Goal: Use online tool/utility: Utilize a website feature to perform a specific function

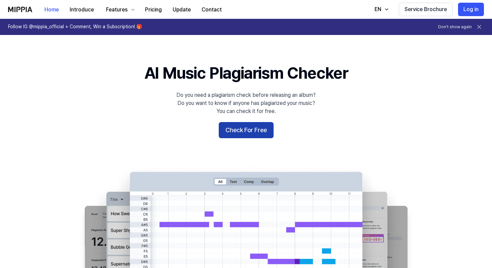
click at [255, 126] on button "Check For Free" at bounding box center [246, 130] width 55 height 16
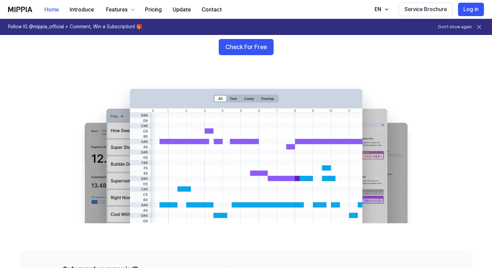
scroll to position [34, 0]
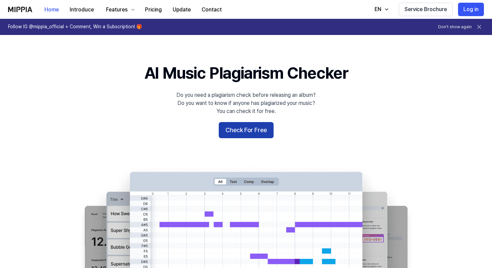
click at [238, 131] on button "Check For Free" at bounding box center [246, 130] width 55 height 16
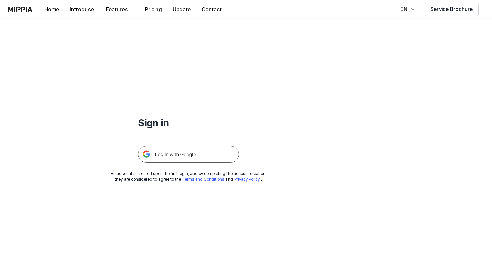
click at [194, 158] on img at bounding box center [188, 154] width 101 height 17
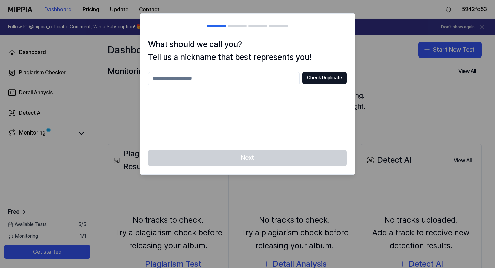
click at [251, 75] on input "text" at bounding box center [224, 78] width 152 height 13
type input "***"
click at [251, 160] on div "Next" at bounding box center [247, 162] width 215 height 24
click at [328, 74] on button "Check Duplicate" at bounding box center [324, 78] width 44 height 12
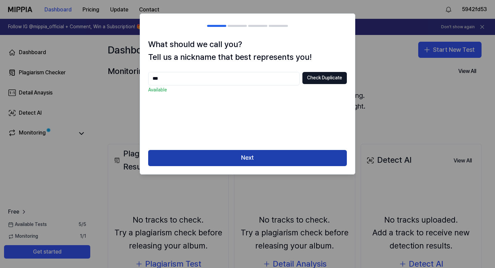
click at [265, 157] on button "Next" at bounding box center [247, 158] width 199 height 16
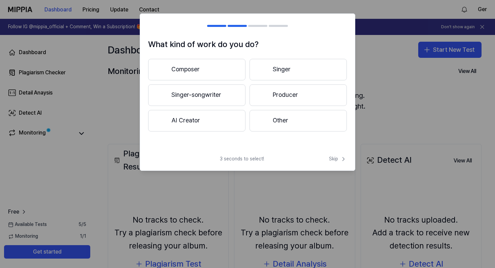
click at [274, 94] on button "Producer" at bounding box center [298, 96] width 97 height 22
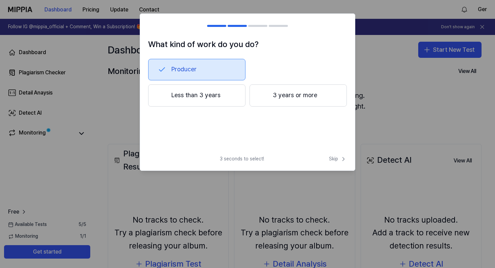
click at [216, 98] on button "Less than 3 years" at bounding box center [196, 96] width 97 height 22
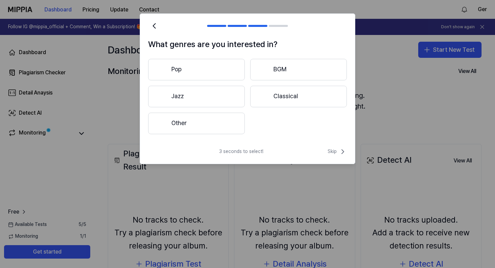
click at [189, 122] on button "Other" at bounding box center [196, 124] width 97 height 22
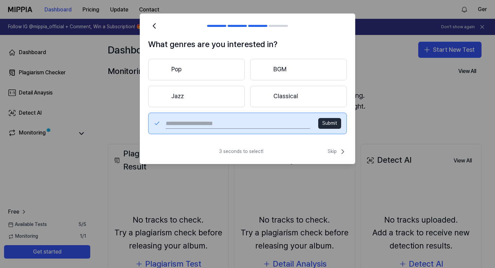
click at [289, 67] on button "BGM" at bounding box center [298, 70] width 97 height 22
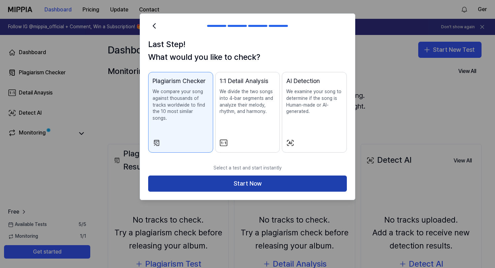
click at [240, 177] on button "Start Now" at bounding box center [247, 184] width 199 height 16
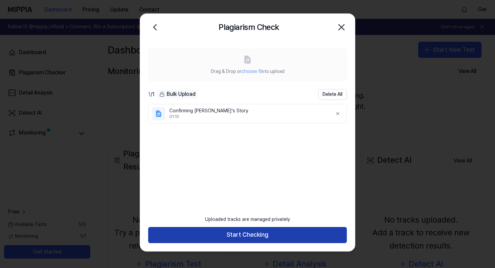
click at [233, 232] on button "Start Checking" at bounding box center [247, 235] width 199 height 16
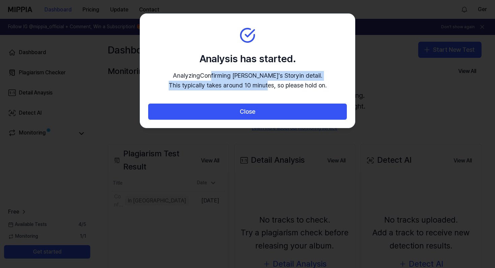
drag, startPoint x: 229, startPoint y: 80, endPoint x: 264, endPoint y: 87, distance: 35.1
click at [263, 87] on p "Analyzing Confirming [PERSON_NAME]'s Story in detail. This typically takes arou…" at bounding box center [248, 81] width 158 height 20
click at [264, 87] on p "Analyzing Confirming [PERSON_NAME]'s Story in detail. This typically takes arou…" at bounding box center [248, 81] width 158 height 20
drag, startPoint x: 287, startPoint y: 83, endPoint x: 245, endPoint y: 76, distance: 42.3
click at [245, 76] on p "Analyzing Confirming [PERSON_NAME]'s Story in detail. This typically takes arou…" at bounding box center [248, 81] width 158 height 20
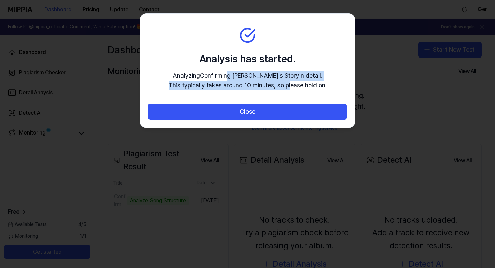
click at [245, 76] on p "Analyzing Confirming [PERSON_NAME]'s Story in detail. This typically takes arou…" at bounding box center [248, 81] width 158 height 20
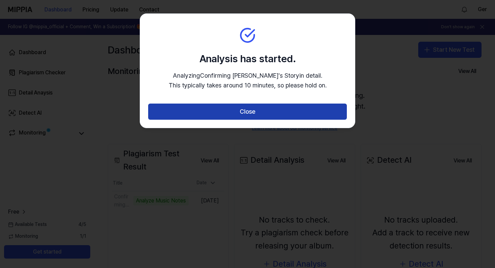
click at [308, 113] on button "Close" at bounding box center [247, 112] width 199 height 16
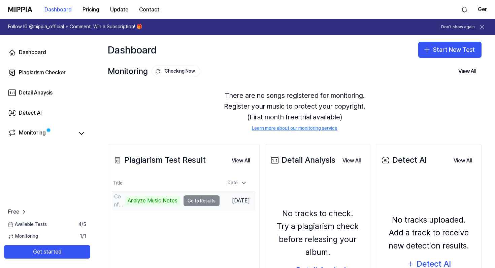
click at [197, 201] on td "Confirming [PERSON_NAME]'s Story Analyze Music Notes Go to Results" at bounding box center [165, 201] width 107 height 19
click at [195, 201] on td "Confirming [PERSON_NAME]'s Story Analyze Music Notes Go to Results" at bounding box center [165, 201] width 107 height 19
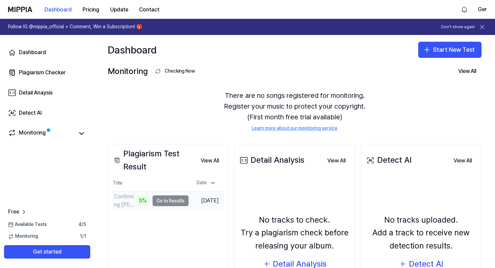
click at [136, 197] on div "5%" at bounding box center [142, 200] width 13 height 9
